Goal: Obtain resource: Download file/media

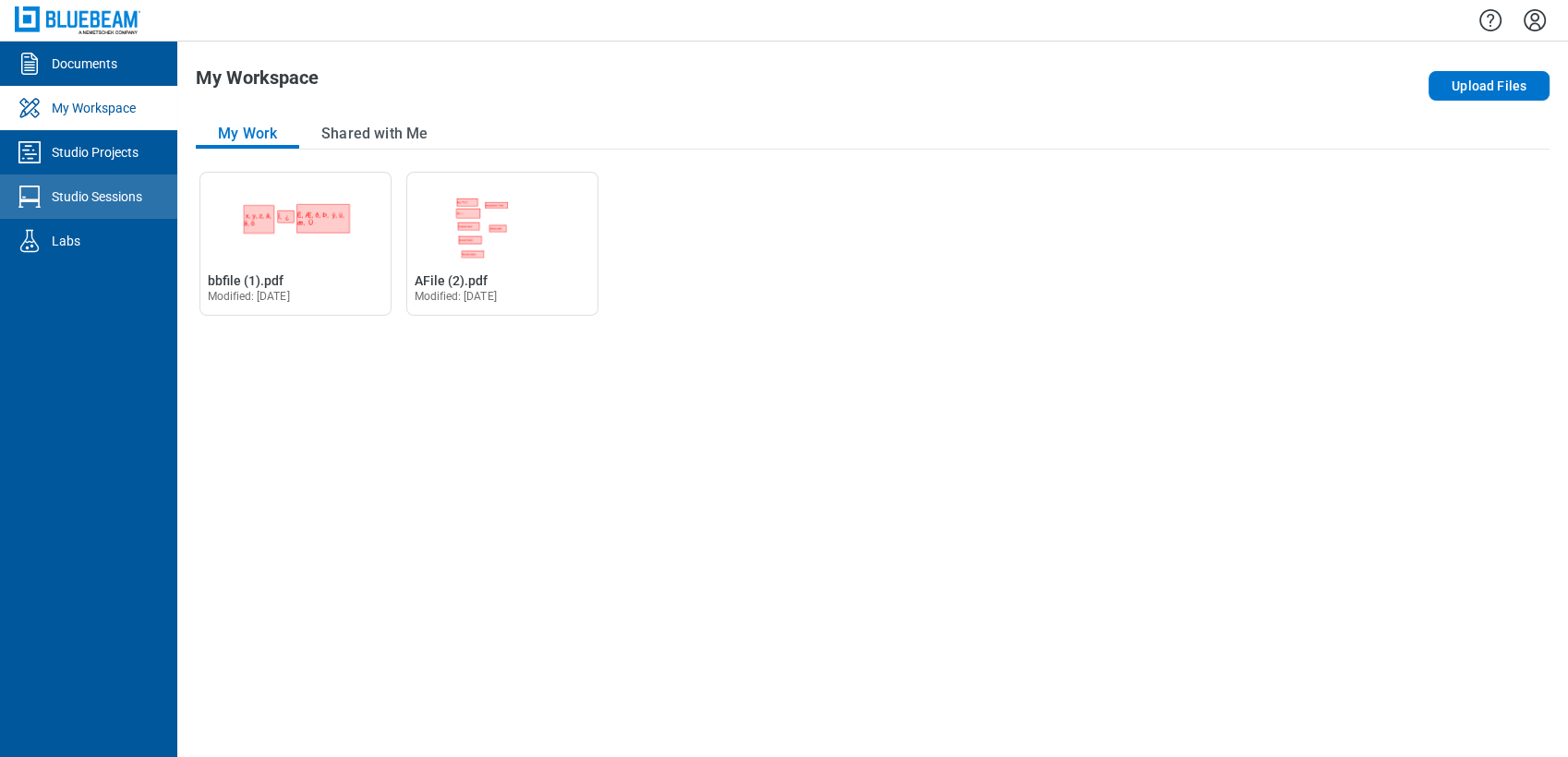
click at [17, 203] on icon "Studio Sessions" at bounding box center [30, 197] width 30 height 30
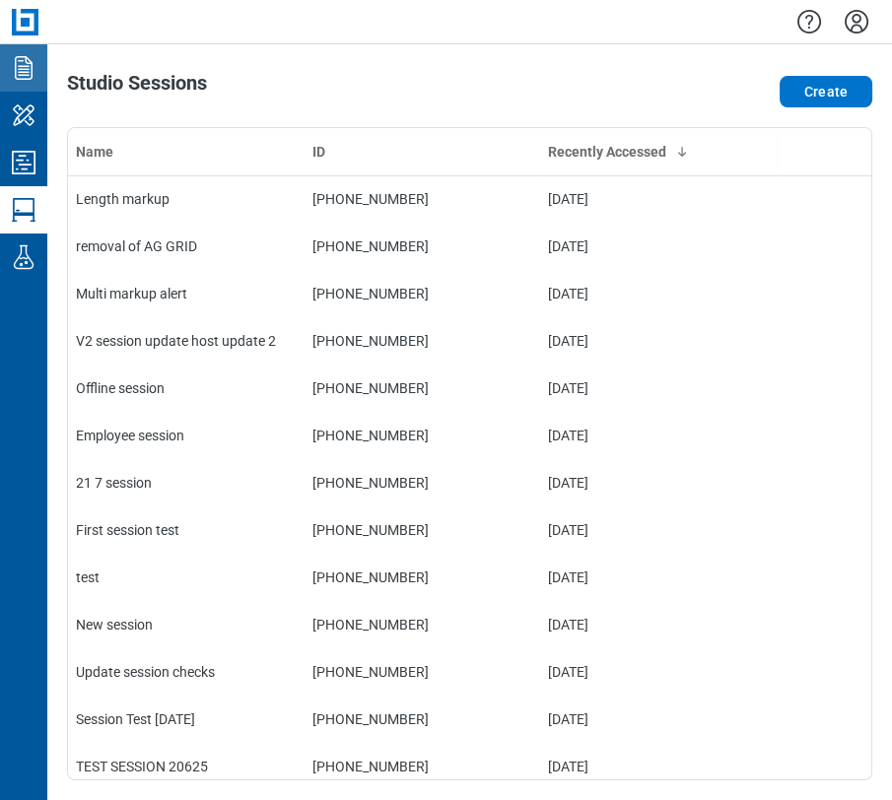
click at [24, 67] on icon "Documents" at bounding box center [24, 68] width 18 height 24
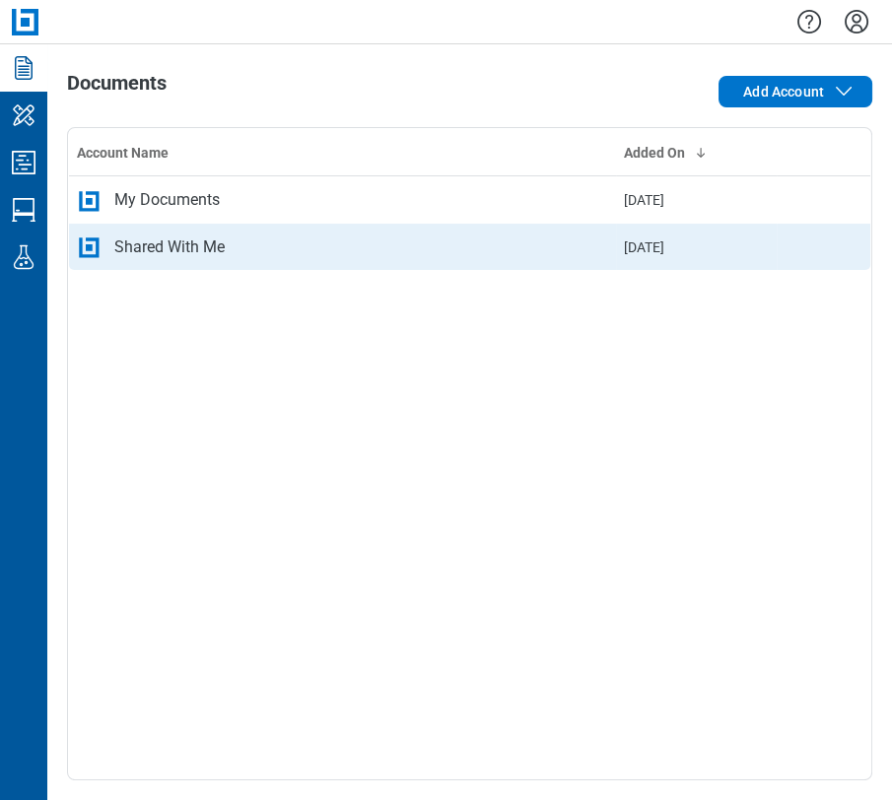
click at [154, 241] on div "Shared With Me" at bounding box center [169, 248] width 110 height 24
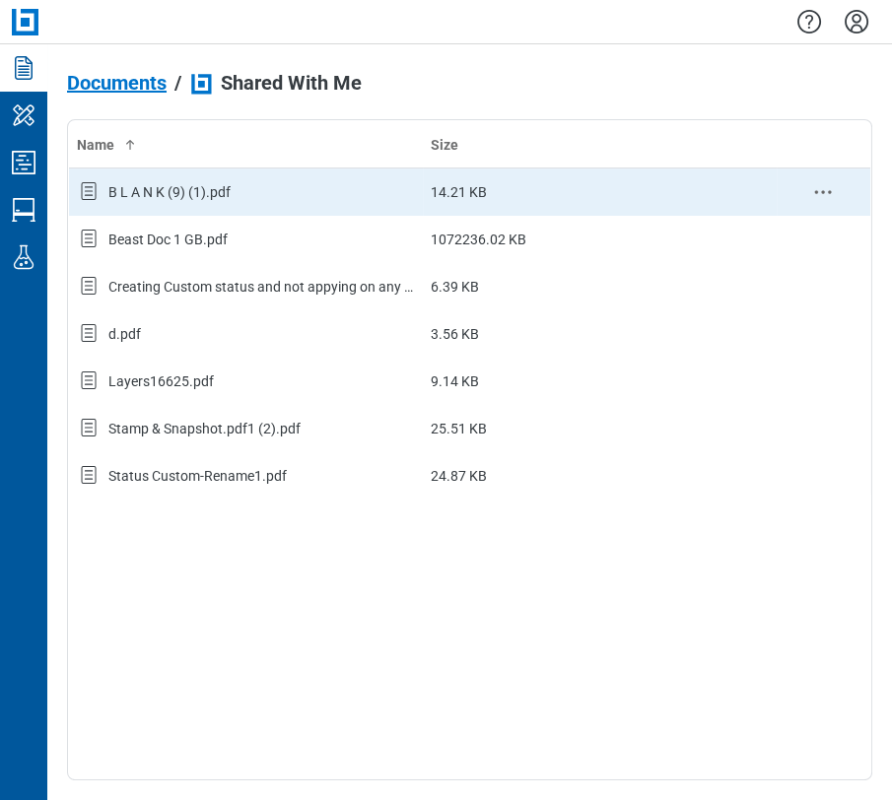
click at [157, 186] on div "B L A N K (9) (1).pdf" at bounding box center [169, 192] width 122 height 20
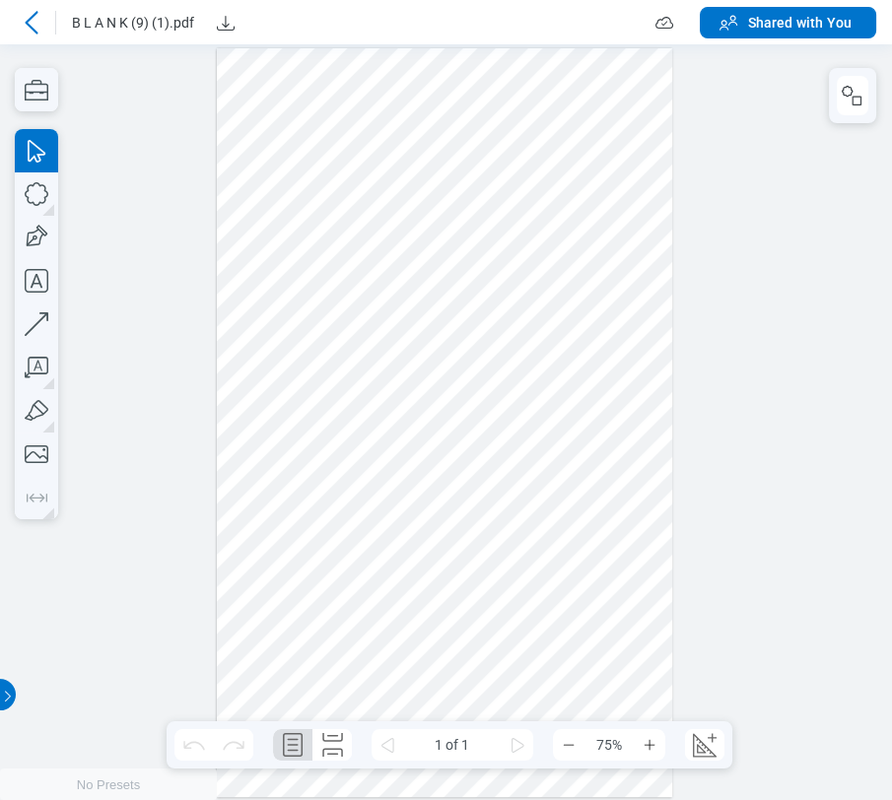
click at [25, 19] on icon at bounding box center [32, 23] width 24 height 24
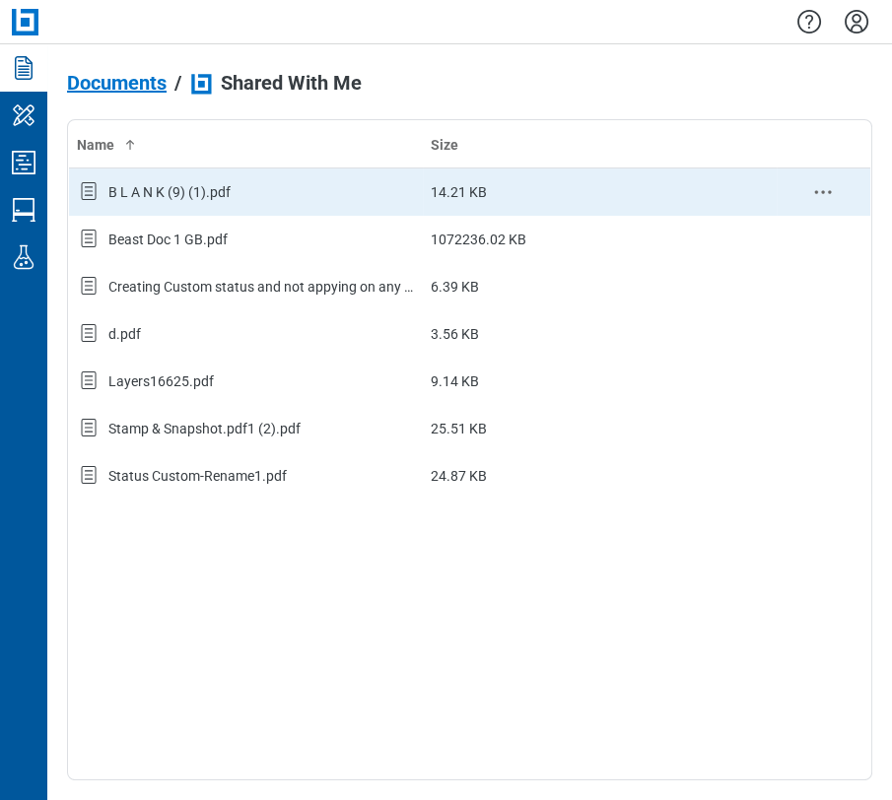
click at [303, 192] on div "B L A N K (9) (1).pdf" at bounding box center [246, 192] width 338 height 26
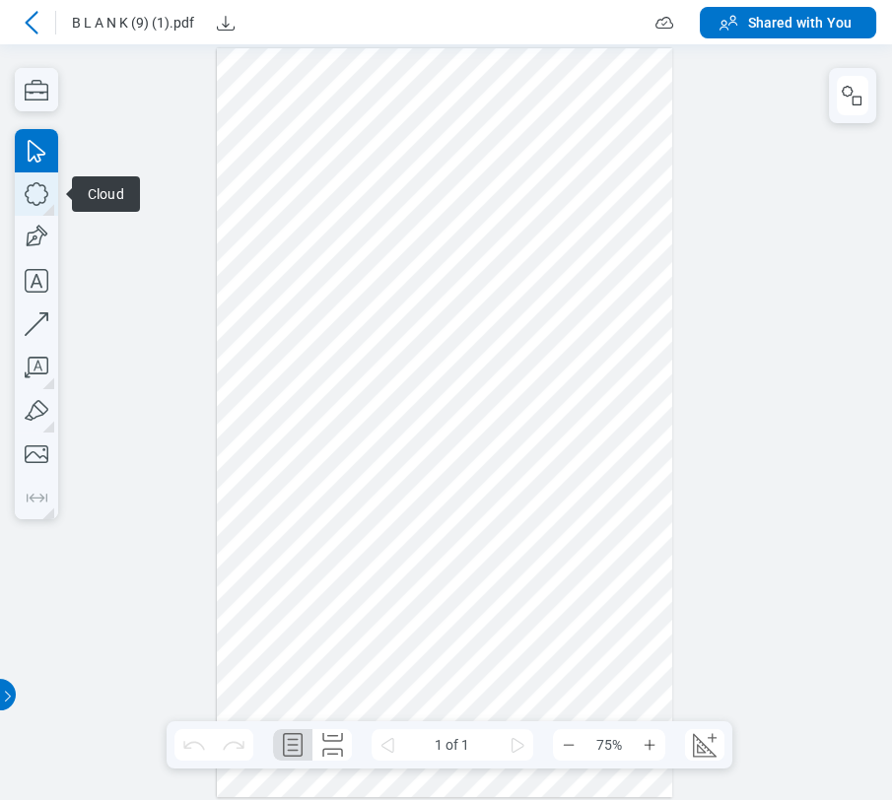
click at [21, 189] on icon "button" at bounding box center [36, 194] width 43 height 43
drag, startPoint x: 443, startPoint y: 394, endPoint x: 552, endPoint y: 499, distance: 151.3
click at [552, 499] on div at bounding box center [444, 423] width 455 height 750
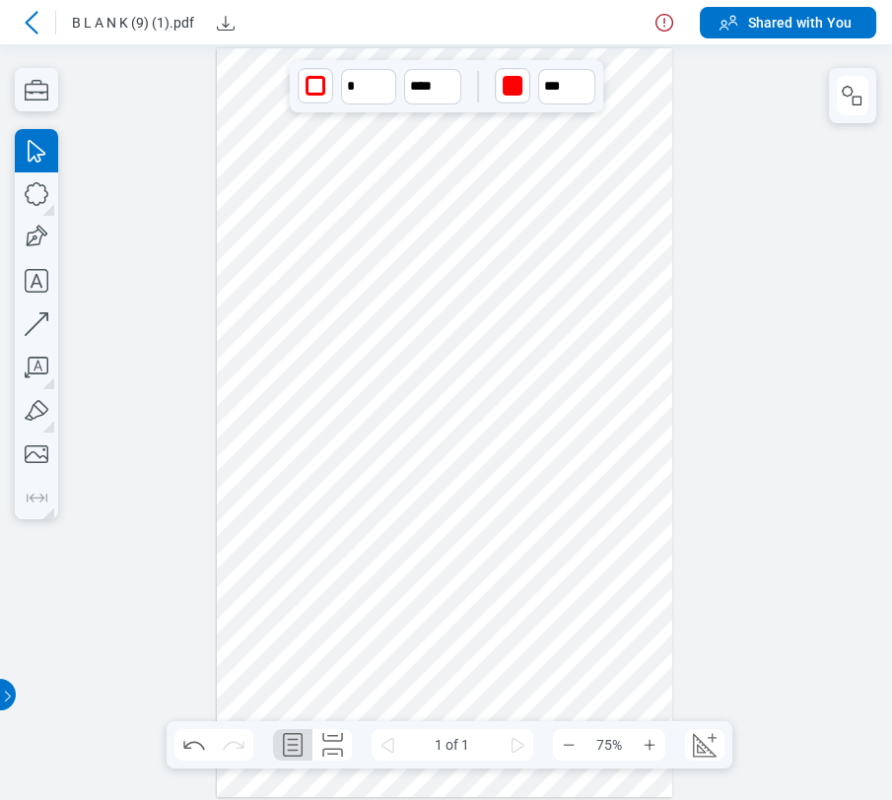
click at [607, 207] on div at bounding box center [444, 423] width 455 height 750
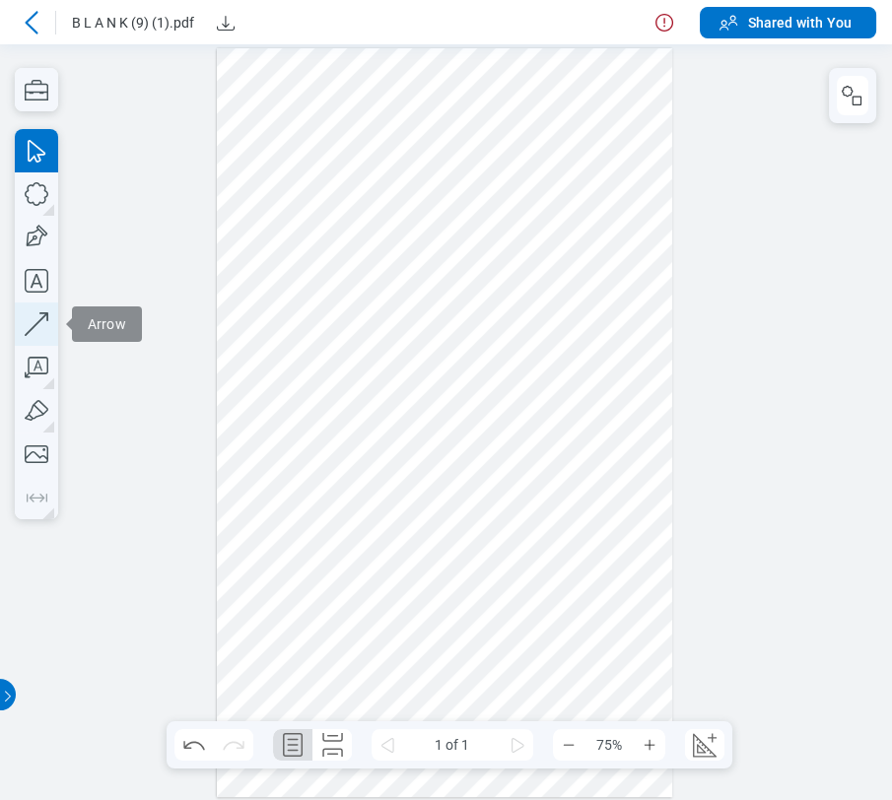
click at [23, 325] on icon "button" at bounding box center [36, 324] width 43 height 43
drag, startPoint x: 241, startPoint y: 372, endPoint x: 393, endPoint y: 382, distance: 153.1
click at [393, 382] on div at bounding box center [444, 423] width 455 height 750
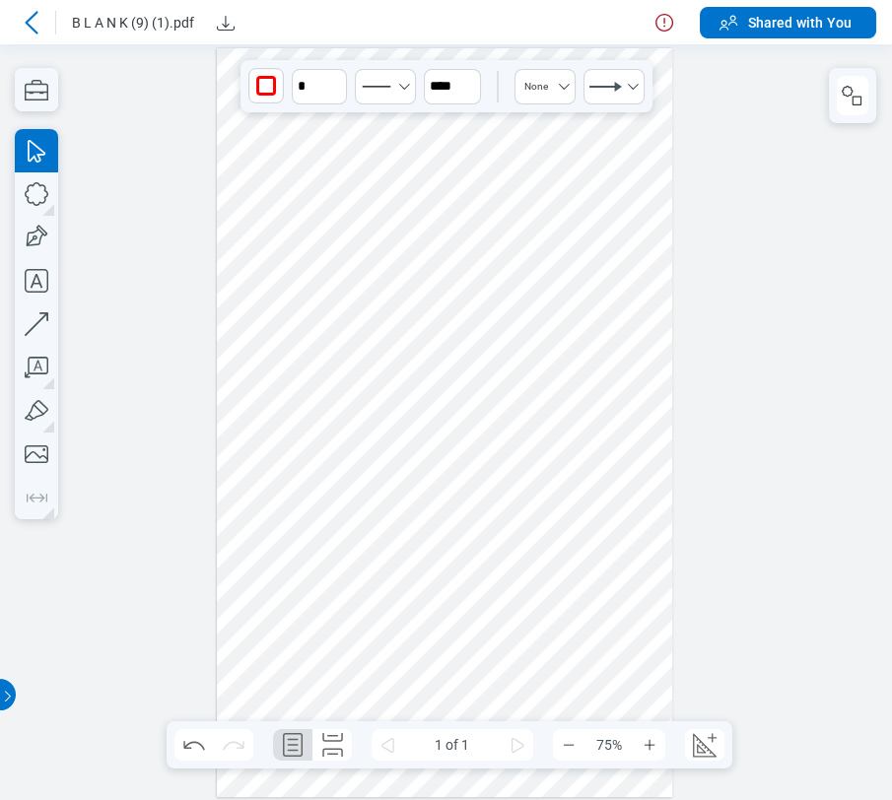
click at [398, 462] on div at bounding box center [444, 423] width 455 height 750
click at [631, 313] on div at bounding box center [444, 423] width 455 height 750
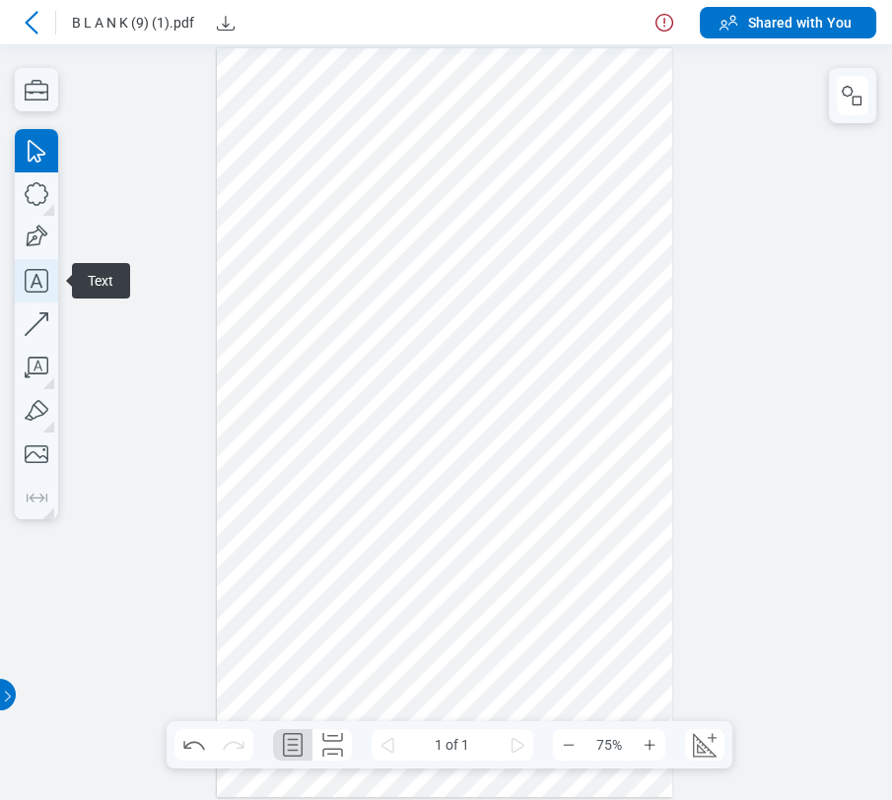
click at [36, 282] on icon "button" at bounding box center [36, 280] width 43 height 43
click at [304, 439] on div at bounding box center [444, 423] width 455 height 750
click at [355, 500] on div at bounding box center [444, 423] width 455 height 750
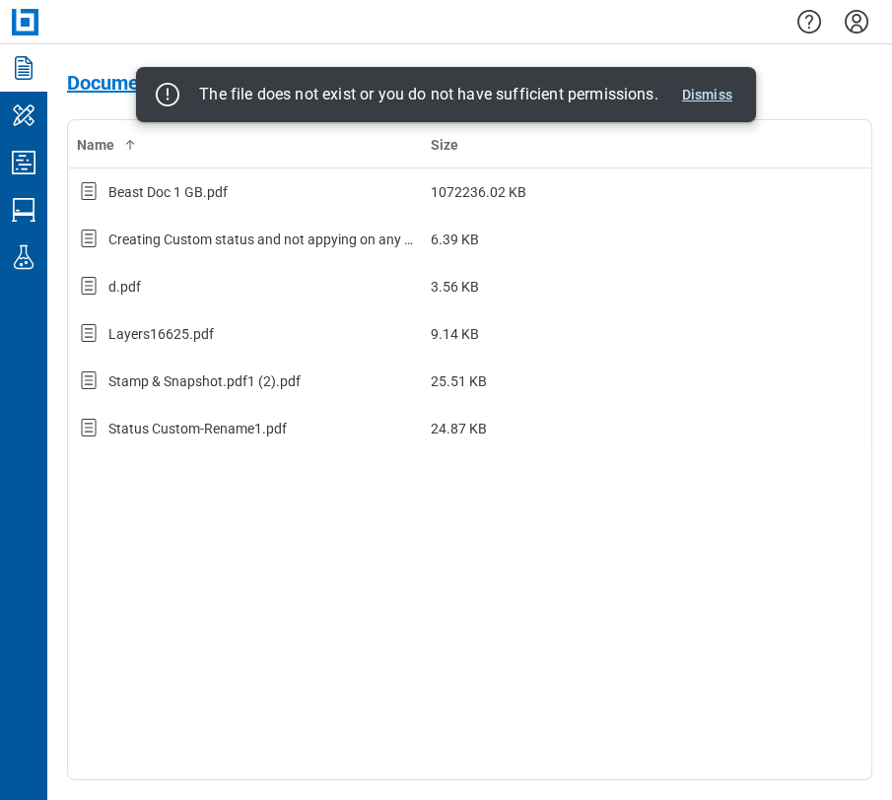
click at [694, 96] on button "Dismiss" at bounding box center [707, 95] width 66 height 24
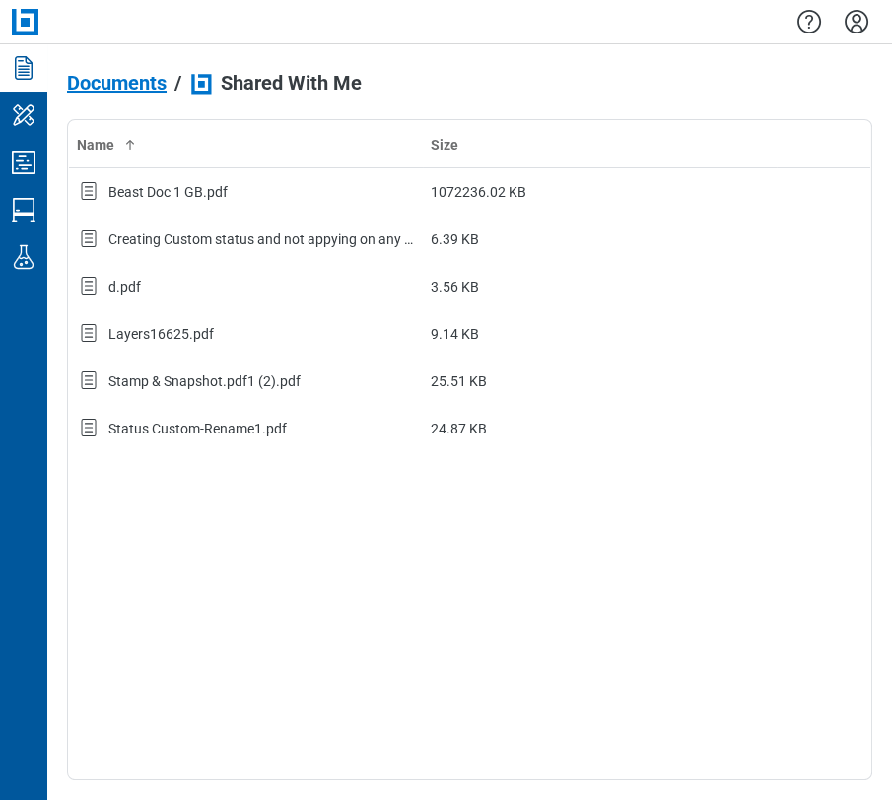
click at [746, 500] on div "Name Size Beast Doc 1 GB.pdf 1072236.02 KB Creating Custom status and not appyi…" at bounding box center [469, 449] width 805 height 661
